Goal: Task Accomplishment & Management: Complete application form

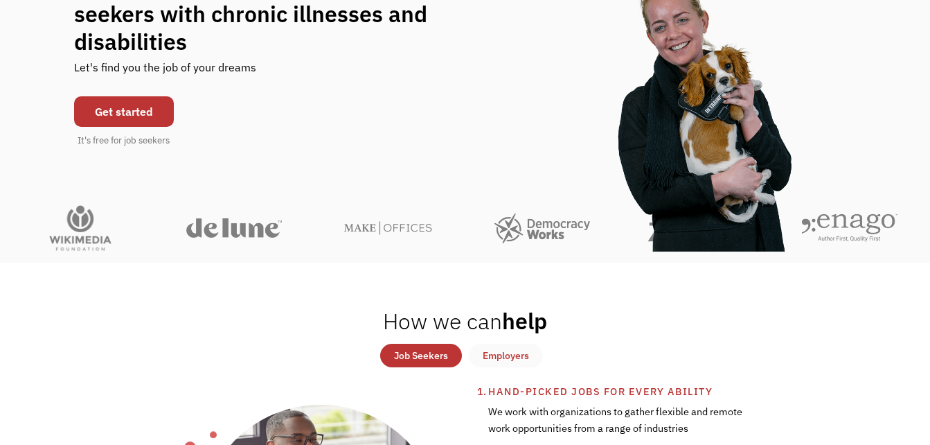
scroll to position [81, 0]
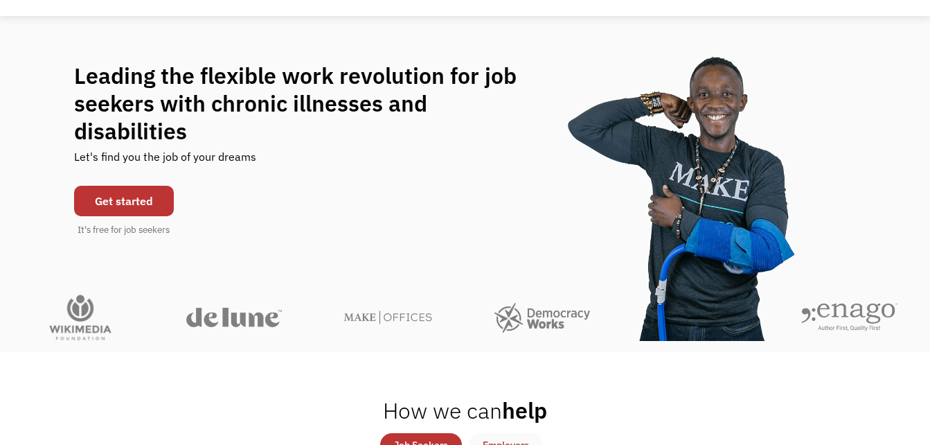
click at [124, 200] on link "Get started" at bounding box center [124, 201] width 100 height 30
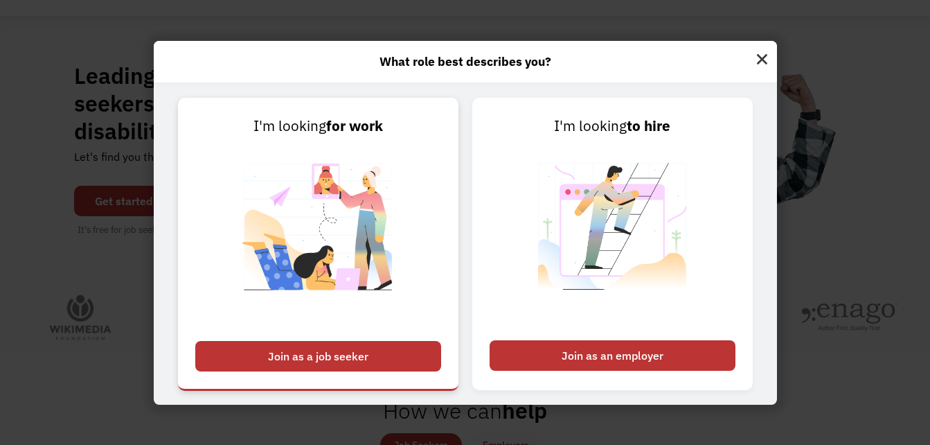
click at [352, 347] on div "Join as a job seeker" at bounding box center [318, 356] width 246 height 30
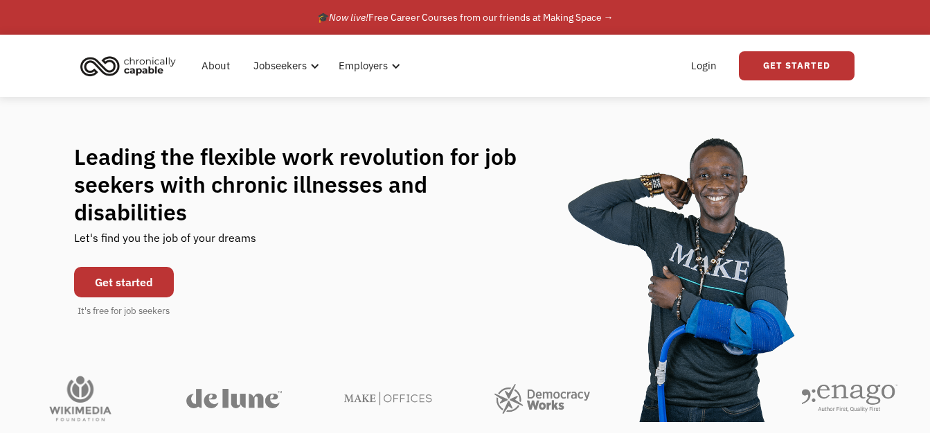
click at [134, 267] on link "Get started" at bounding box center [124, 282] width 100 height 30
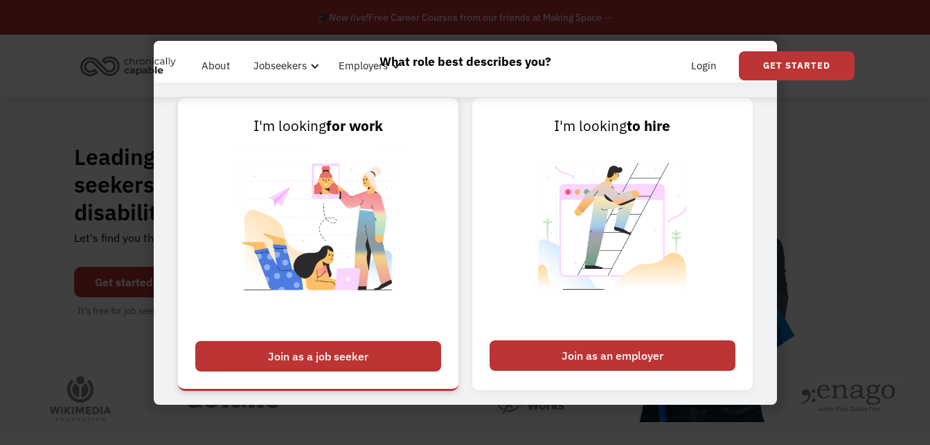
click at [264, 328] on img at bounding box center [318, 235] width 173 height 196
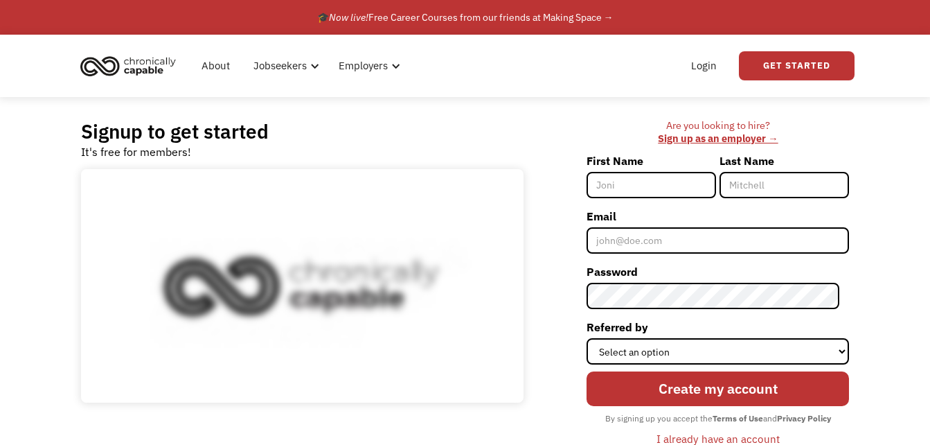
click at [674, 179] on input "First Name" at bounding box center [652, 185] width 130 height 26
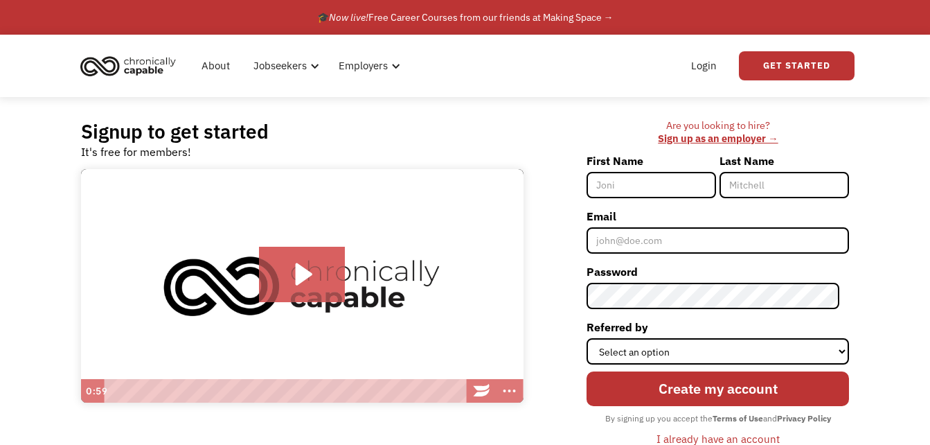
type input "[PERSON_NAME]"
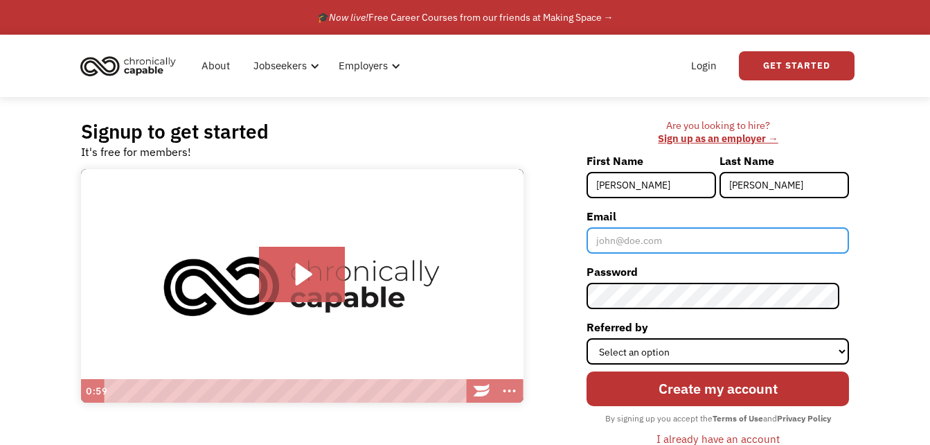
click at [636, 243] on input "Email" at bounding box center [718, 240] width 263 height 26
type input "[EMAIL_ADDRESS][DOMAIN_NAME]"
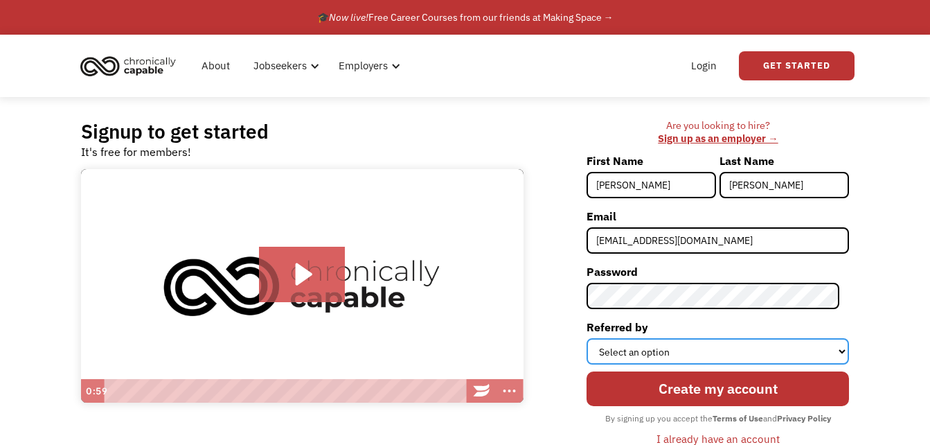
click at [708, 355] on select "Select an option Instagram Facebook Twitter Search Engine News Article Word of …" at bounding box center [718, 351] width 263 height 26
click at [687, 344] on select "Select an option Instagram Facebook Twitter Search Engine News Article Word of …" at bounding box center [718, 351] width 263 height 26
select select "Other"
click at [597, 338] on select "Select an option Instagram Facebook Twitter Search Engine News Article Word of …" at bounding box center [718, 351] width 263 height 26
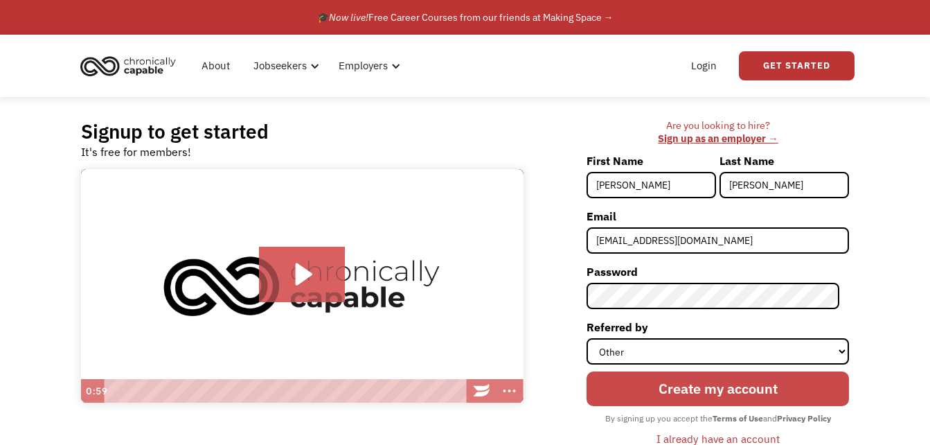
click at [664, 400] on input "Create my account" at bounding box center [718, 388] width 263 height 35
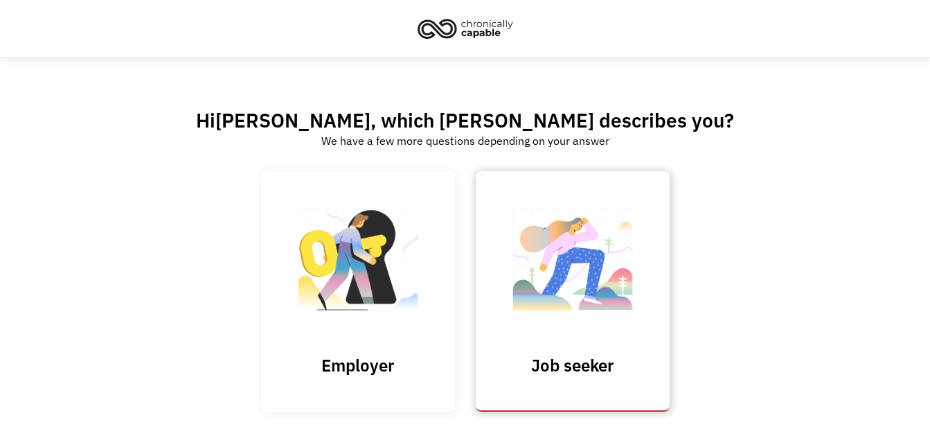
click at [599, 313] on img at bounding box center [573, 266] width 139 height 135
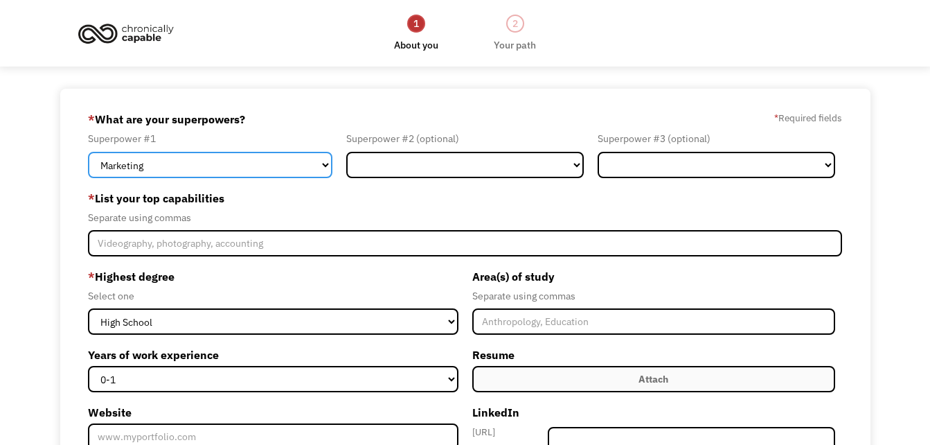
click at [326, 169] on select "Marketing Human Resources Finance Technology Operations Sales Industrial & Manu…" at bounding box center [210, 165] width 245 height 26
select select "Other"
click at [88, 152] on select "Marketing Human Resources Finance Technology Operations Sales Industrial & Manu…" at bounding box center [210, 165] width 245 height 26
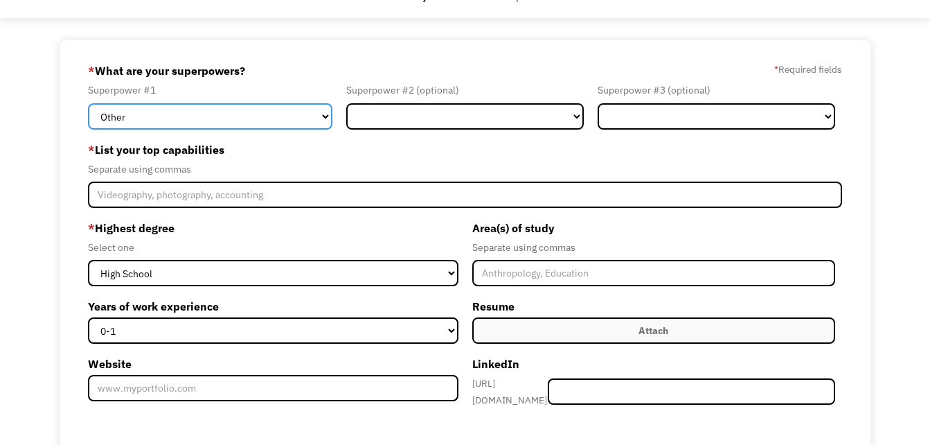
scroll to position [49, 0]
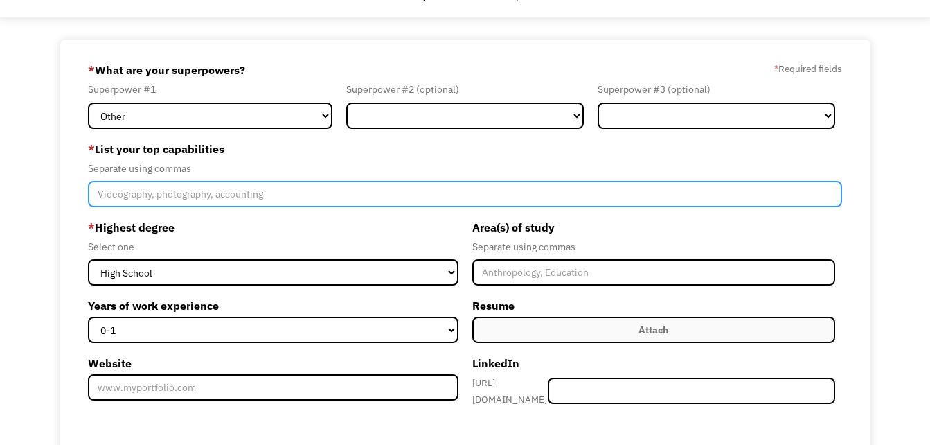
click at [285, 193] on input "Member-Create-Step1" at bounding box center [465, 194] width 754 height 26
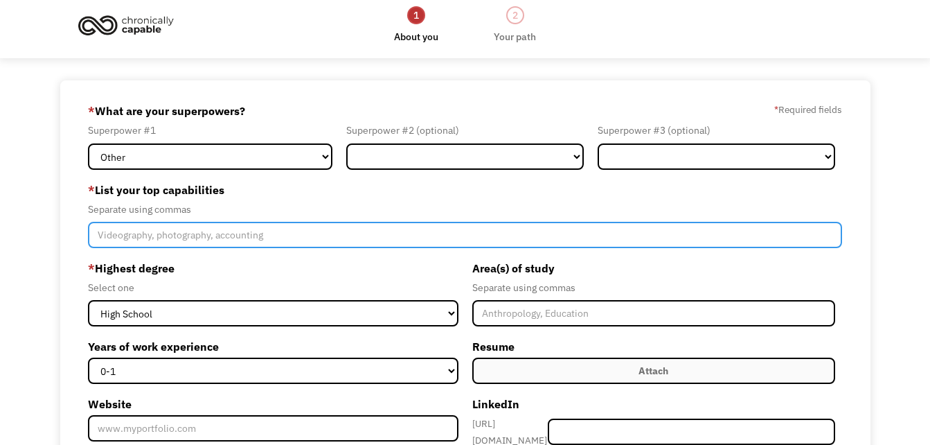
scroll to position [0, 0]
